Goal: Task Accomplishment & Management: Use online tool/utility

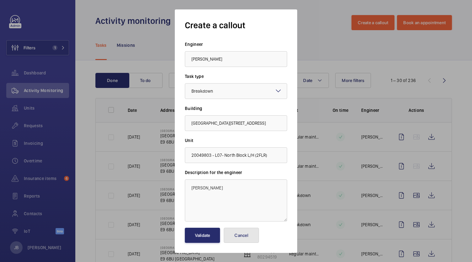
click at [249, 236] on button "Cancel" at bounding box center [241, 235] width 35 height 15
click at [33, 44] on span "Filters" at bounding box center [21, 47] width 29 height 15
click at [41, 48] on button "Filters 1" at bounding box center [37, 47] width 63 height 15
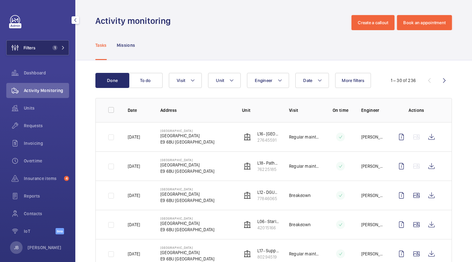
click at [45, 51] on button "Filters 1" at bounding box center [37, 47] width 63 height 15
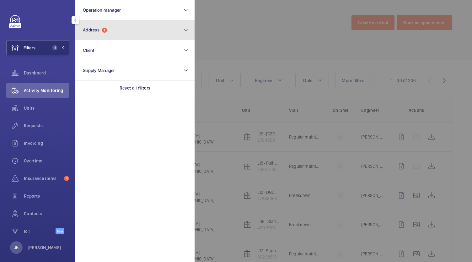
click at [118, 29] on button "Address 1" at bounding box center [134, 30] width 119 height 20
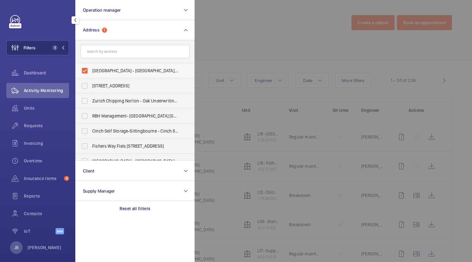
drag, startPoint x: 82, startPoint y: 71, endPoint x: 91, endPoint y: 60, distance: 13.4
click at [82, 71] on label "[GEOGRAPHIC_DATA] - [GEOGRAPHIC_DATA], [GEOGRAPHIC_DATA]" at bounding box center [130, 70] width 109 height 15
click at [82, 71] on input "[GEOGRAPHIC_DATA] - [GEOGRAPHIC_DATA], [GEOGRAPHIC_DATA]" at bounding box center [85, 70] width 13 height 13
checkbox input "false"
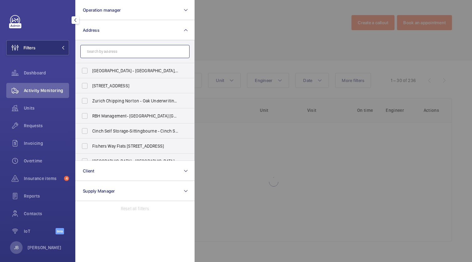
paste input "W1U 6RP"
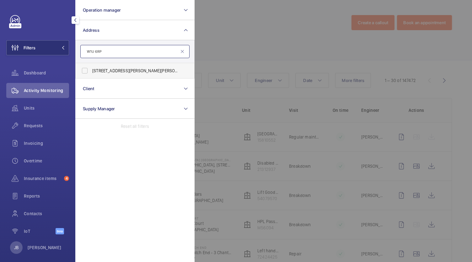
type input "W1U 6RP"
click at [91, 75] on label "[STREET_ADDRESS][PERSON_NAME][PERSON_NAME]" at bounding box center [130, 70] width 109 height 15
click at [91, 75] on input "[STREET_ADDRESS][PERSON_NAME][PERSON_NAME]" at bounding box center [85, 70] width 13 height 13
checkbox input "true"
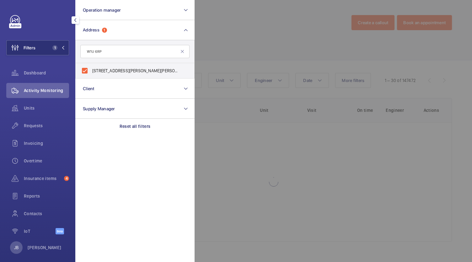
click at [232, 43] on div at bounding box center [431, 131] width 472 height 262
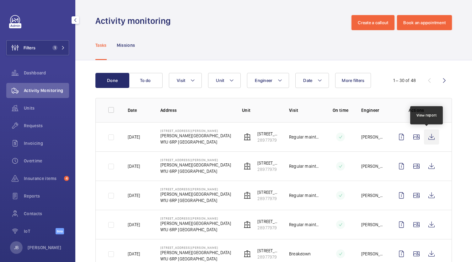
click at [428, 137] on wm-front-icon-button at bounding box center [431, 136] width 15 height 15
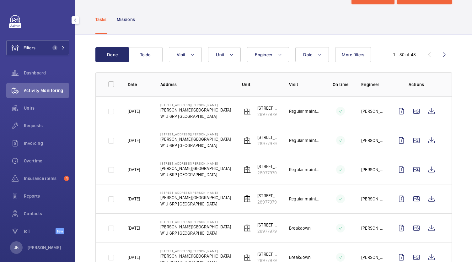
scroll to position [63, 0]
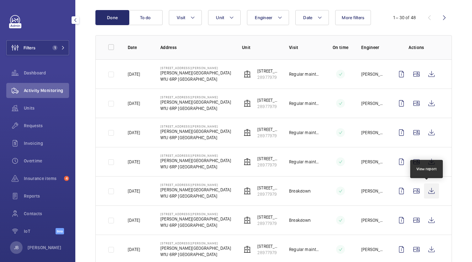
click at [428, 189] on wm-front-icon-button at bounding box center [431, 190] width 15 height 15
click at [40, 129] on div "Requests" at bounding box center [37, 125] width 63 height 15
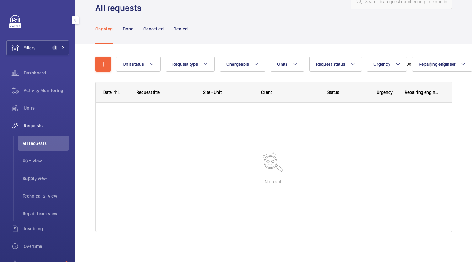
scroll to position [21, 0]
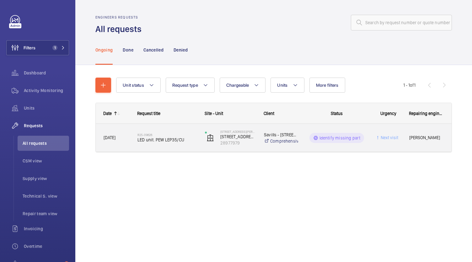
click at [338, 141] on div "Identify missing part" at bounding box center [337, 138] width 55 height 10
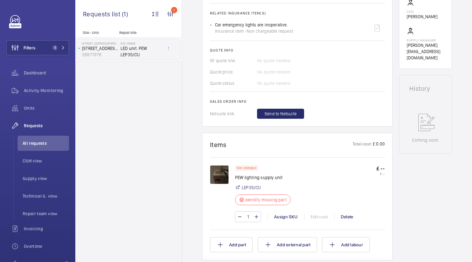
scroll to position [283, 0]
